Goal: Task Accomplishment & Management: Manage account settings

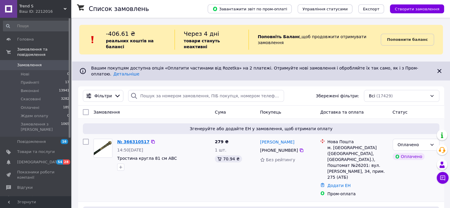
click at [137, 139] on link "№ 366310517" at bounding box center [133, 141] width 32 height 5
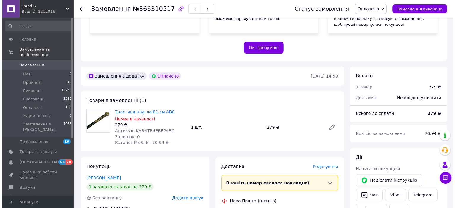
scroll to position [148, 0]
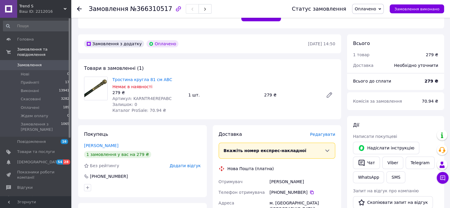
click at [327, 134] on span "Редагувати" at bounding box center [322, 134] width 25 height 5
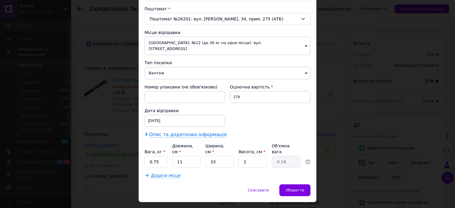
scroll to position [183, 0]
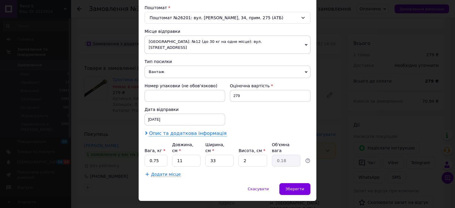
click at [205, 131] on span "Опис та додаткова інформація" at bounding box center [188, 134] width 78 height 6
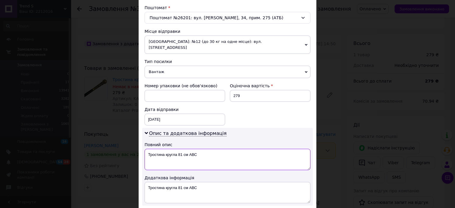
click at [145, 149] on textarea "Тростина кругла 81 см АВС" at bounding box center [227, 159] width 166 height 21
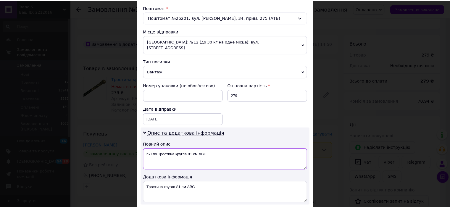
scroll to position [249, 0]
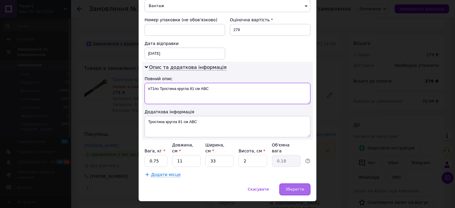
type textarea "п71по Тростина кругла 81 см АВС"
click at [284, 184] on div "Зберегти" at bounding box center [294, 190] width 31 height 12
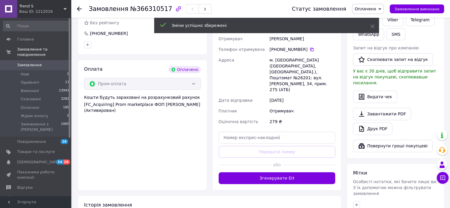
scroll to position [296, 0]
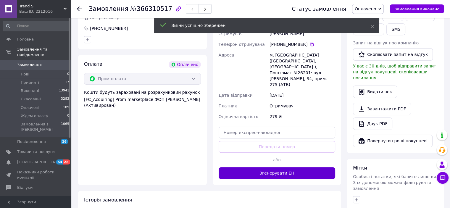
click at [264, 167] on button "Згенерувати ЕН" at bounding box center [277, 173] width 117 height 12
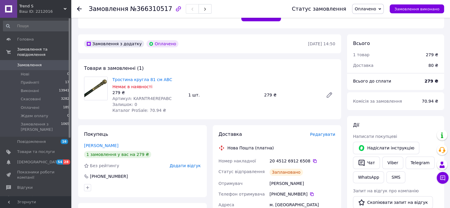
scroll to position [118, 0]
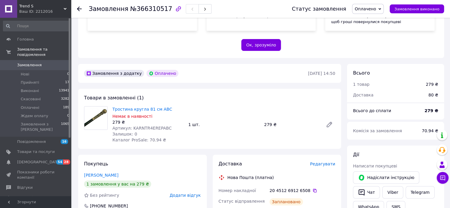
click at [49, 62] on span "Замовлення" at bounding box center [36, 64] width 38 height 5
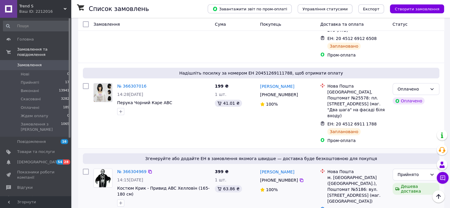
scroll to position [148, 0]
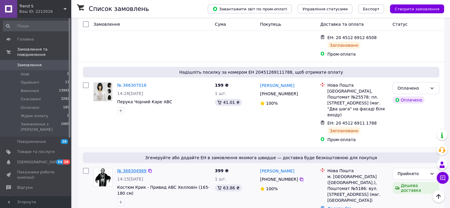
click at [131, 168] on link "№ 366304969" at bounding box center [131, 170] width 29 height 5
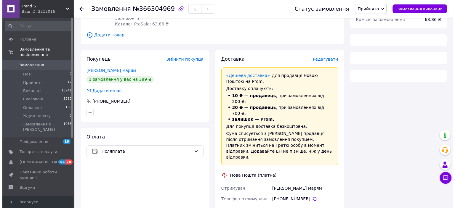
scroll to position [59, 0]
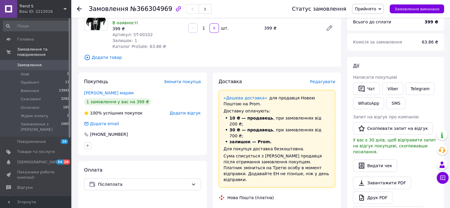
click at [325, 80] on span "Редагувати" at bounding box center [322, 81] width 25 height 5
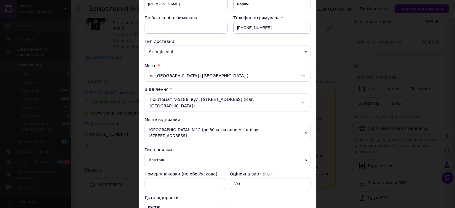
scroll to position [148, 0]
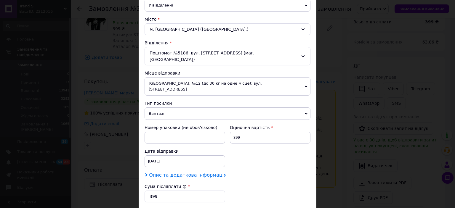
click at [176, 172] on span "Опис та додаткова інформація" at bounding box center [188, 175] width 78 height 6
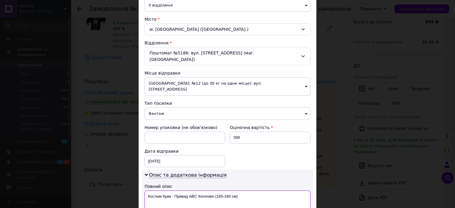
click at [144, 191] on textarea "Костюм Крик - Привид ABC Хелловін (165-180 см)" at bounding box center [227, 201] width 166 height 21
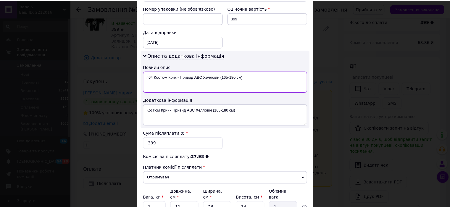
scroll to position [308, 0]
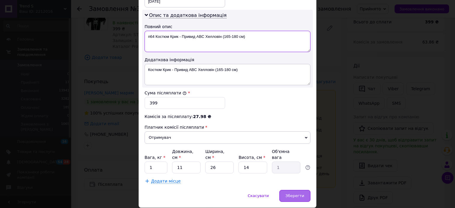
type textarea "п64 Костюм Крик - Привид ABC Хелловін (165-180 см)"
click at [301, 190] on div "Зберегти" at bounding box center [294, 196] width 31 height 12
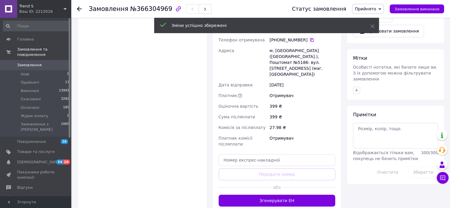
scroll to position [296, 0]
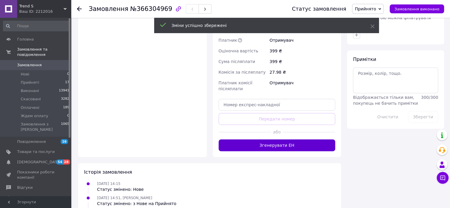
click at [276, 139] on button "Згенерувати ЕН" at bounding box center [277, 145] width 117 height 12
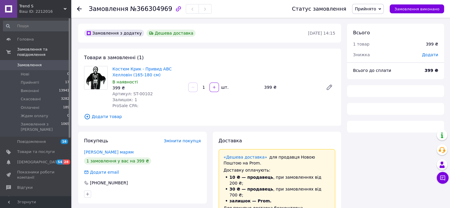
scroll to position [70, 0]
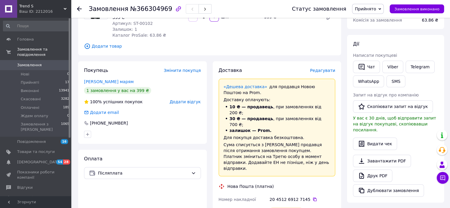
click at [43, 62] on span "Замовлення" at bounding box center [36, 64] width 38 height 5
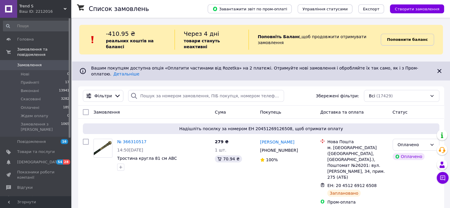
click at [423, 40] on link "Поповнити баланс" at bounding box center [407, 40] width 53 height 12
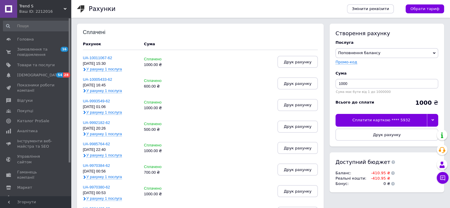
drag, startPoint x: 435, startPoint y: 118, endPoint x: 427, endPoint y: 124, distance: 9.9
click at [435, 118] on div at bounding box center [432, 120] width 11 height 12
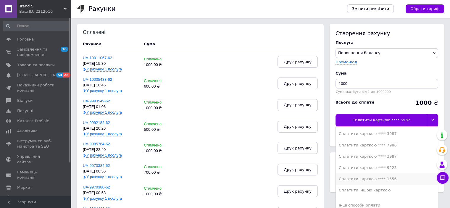
click at [393, 176] on div "Сплатити карткою **** 1556" at bounding box center [387, 178] width 96 height 5
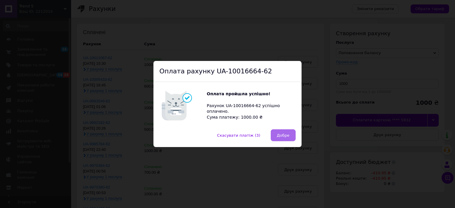
click at [279, 137] on span "Добре" at bounding box center [283, 135] width 12 height 4
